Goal: Find specific page/section: Find specific page/section

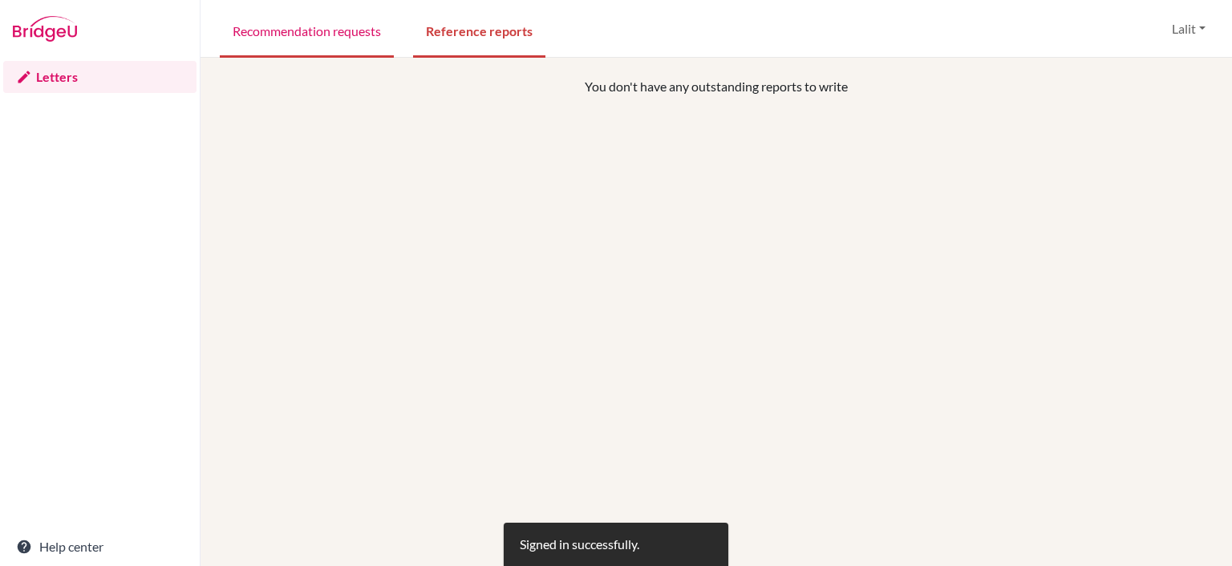
click at [306, 29] on link "Recommendation requests" at bounding box center [307, 29] width 174 height 55
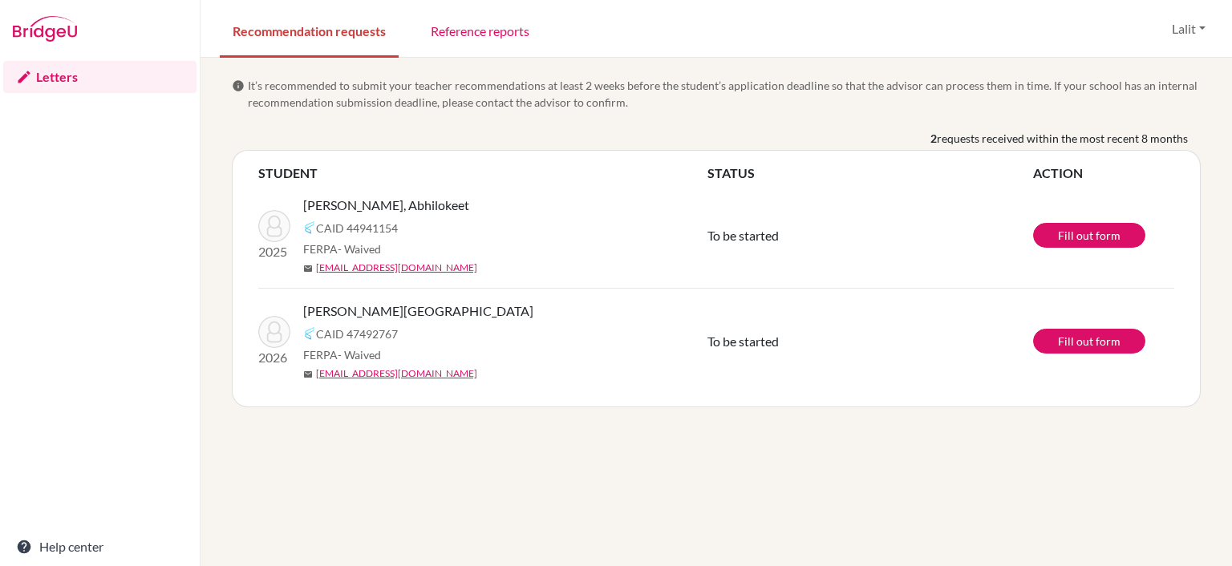
click at [604, 230] on div "CAID 44941154" at bounding box center [511, 227] width 416 height 19
